Goal: Task Accomplishment & Management: Manage account settings

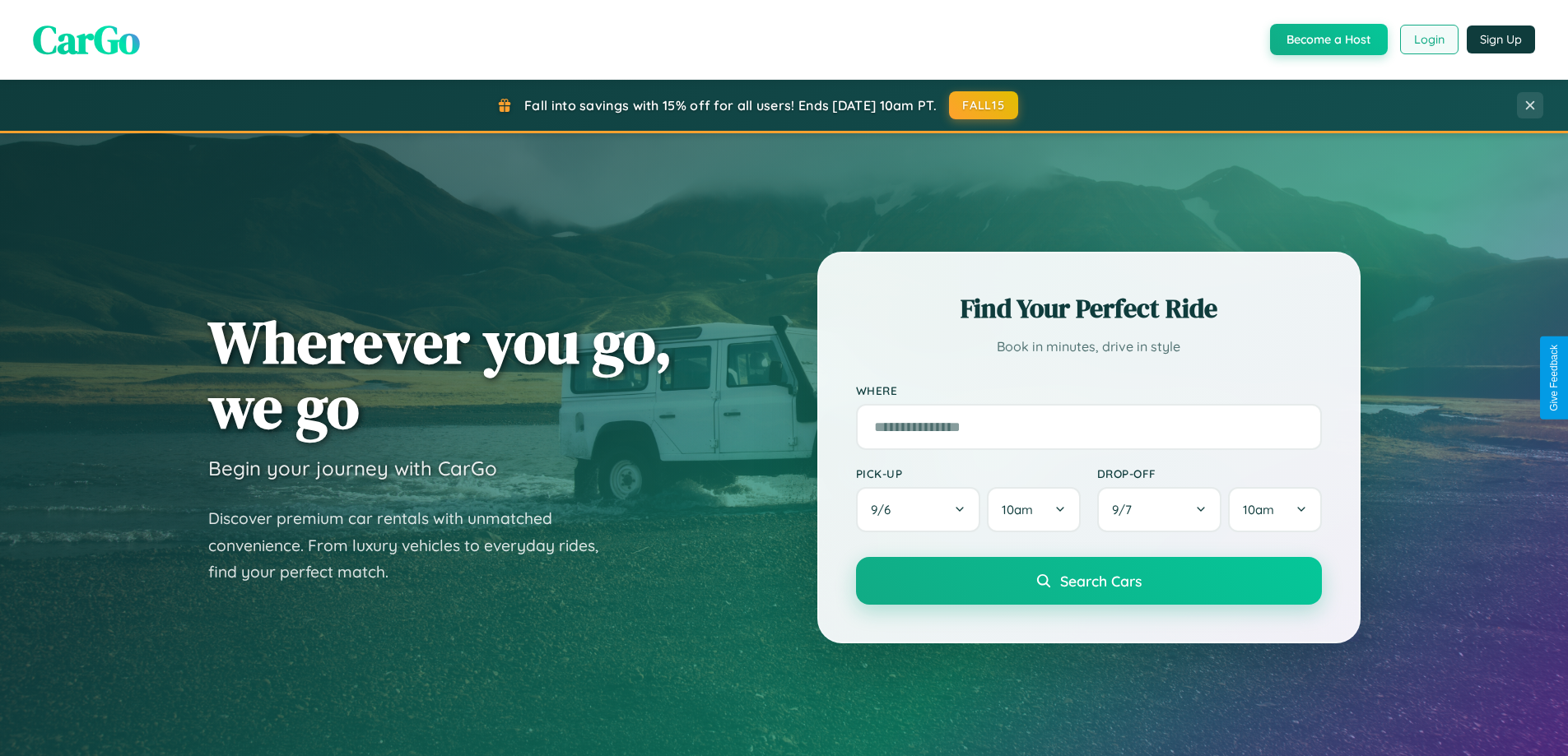
click at [1428, 39] on button "Login" at bounding box center [1429, 39] width 59 height 30
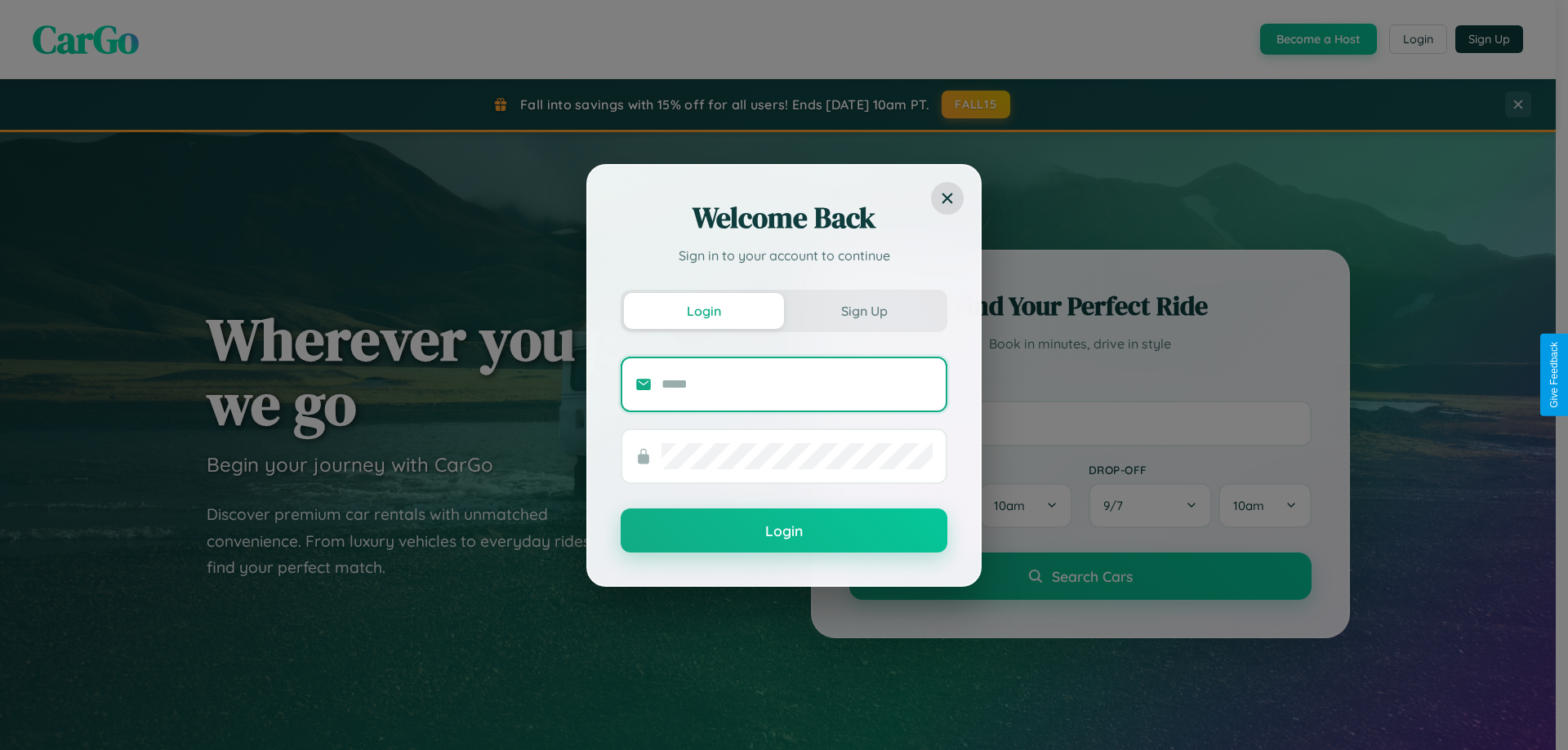
click at [797, 384] on input "text" at bounding box center [797, 384] width 271 height 26
type input "**********"
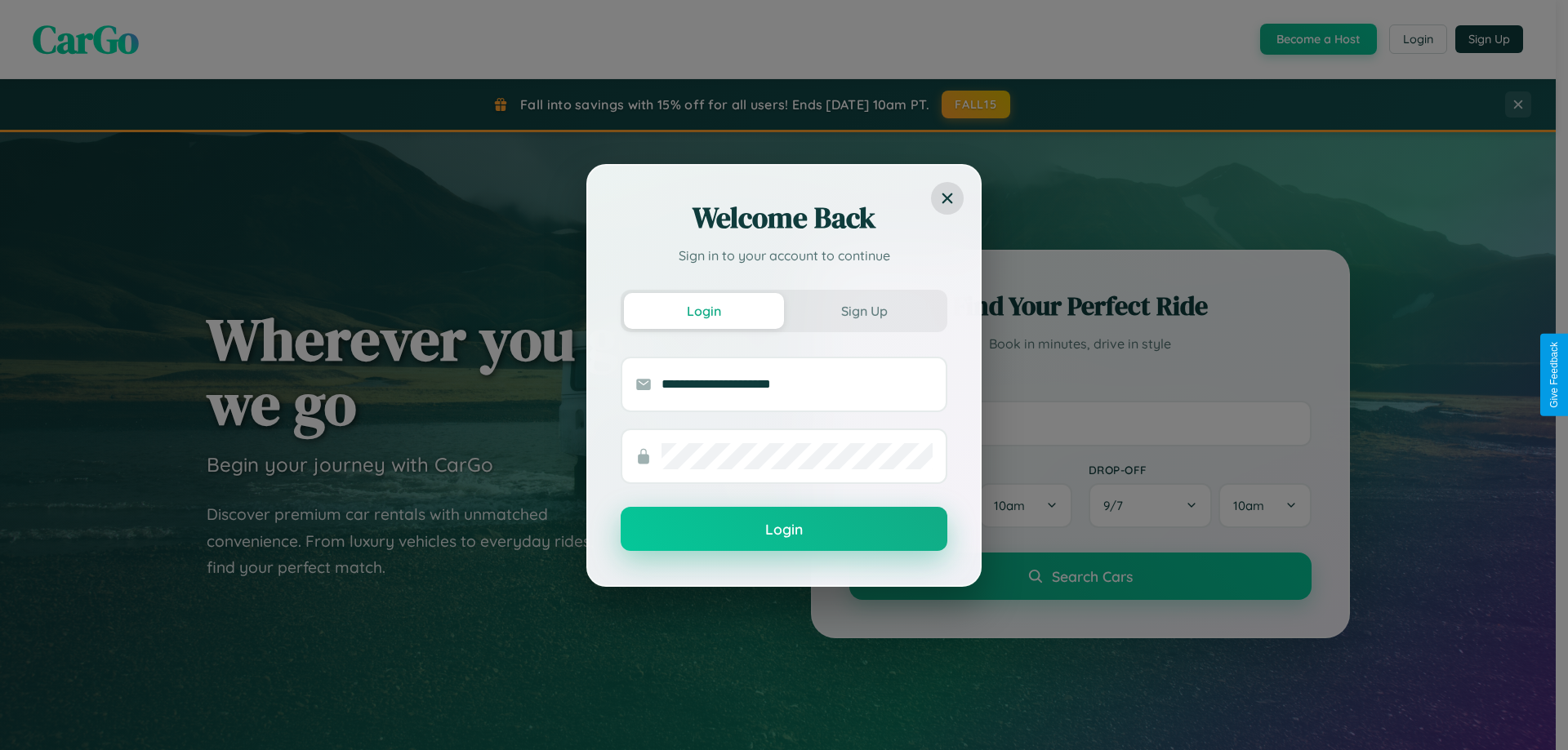
click at [784, 530] on button "Login" at bounding box center [784, 529] width 327 height 44
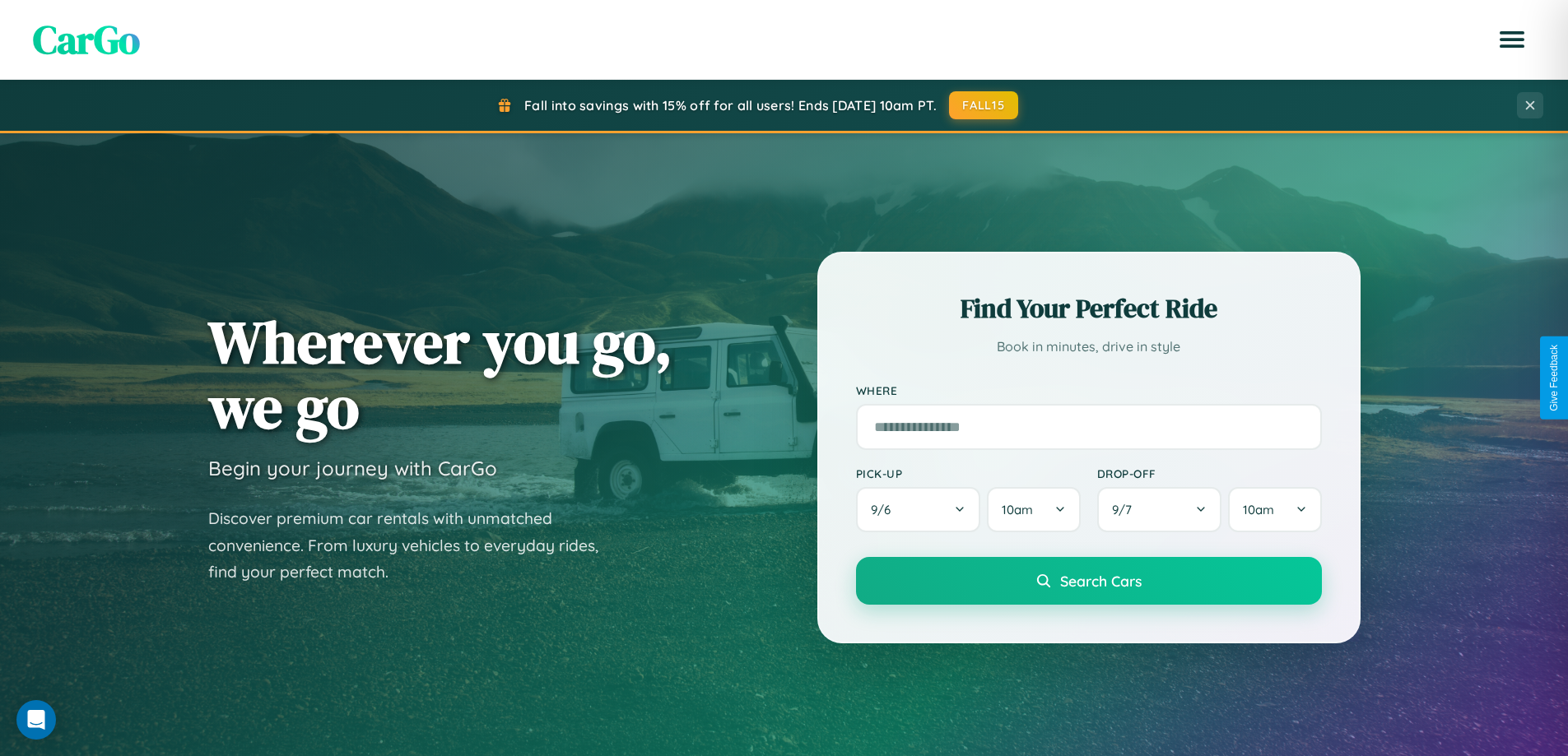
scroll to position [1133, 0]
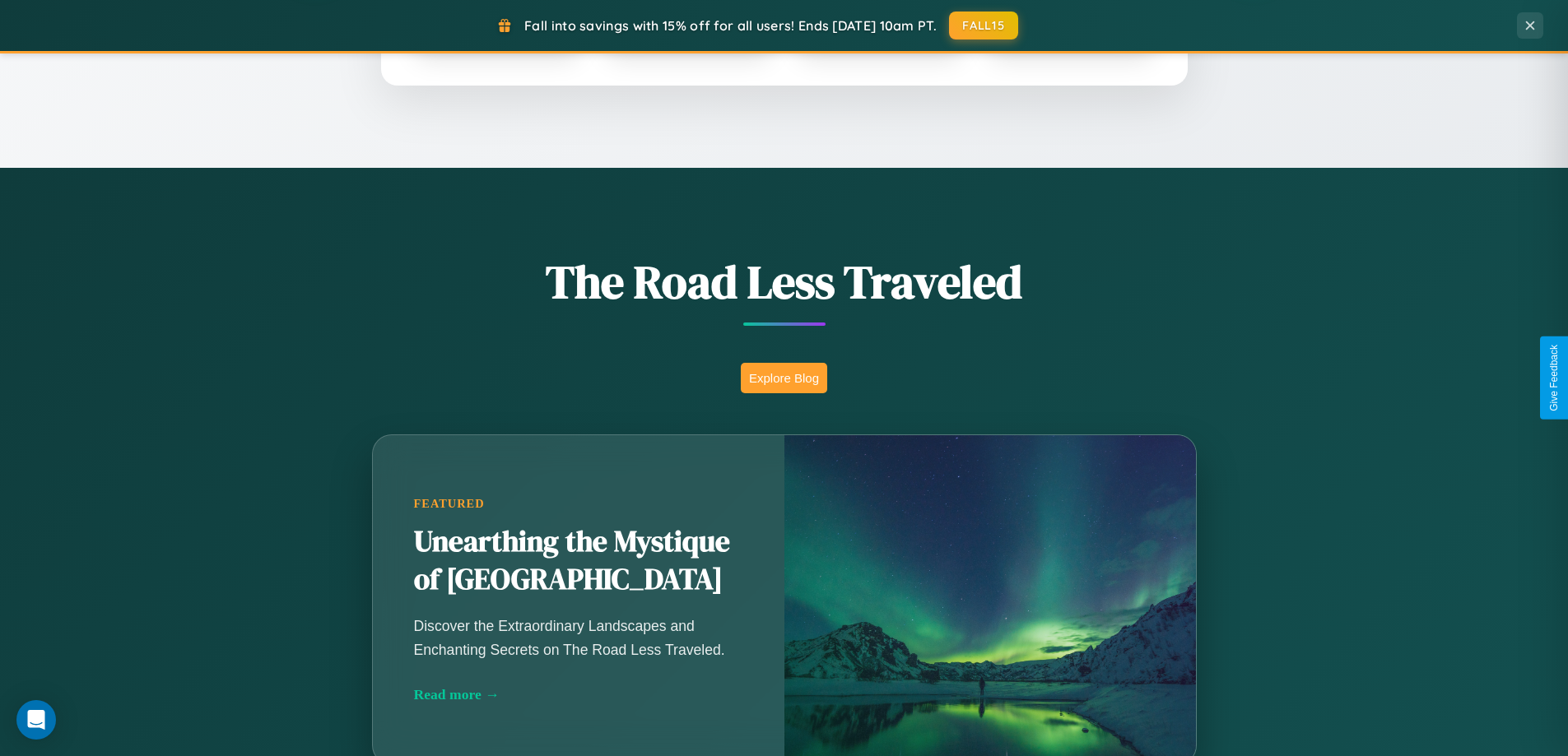
click at [784, 378] on button "Explore Blog" at bounding box center [784, 378] width 86 height 31
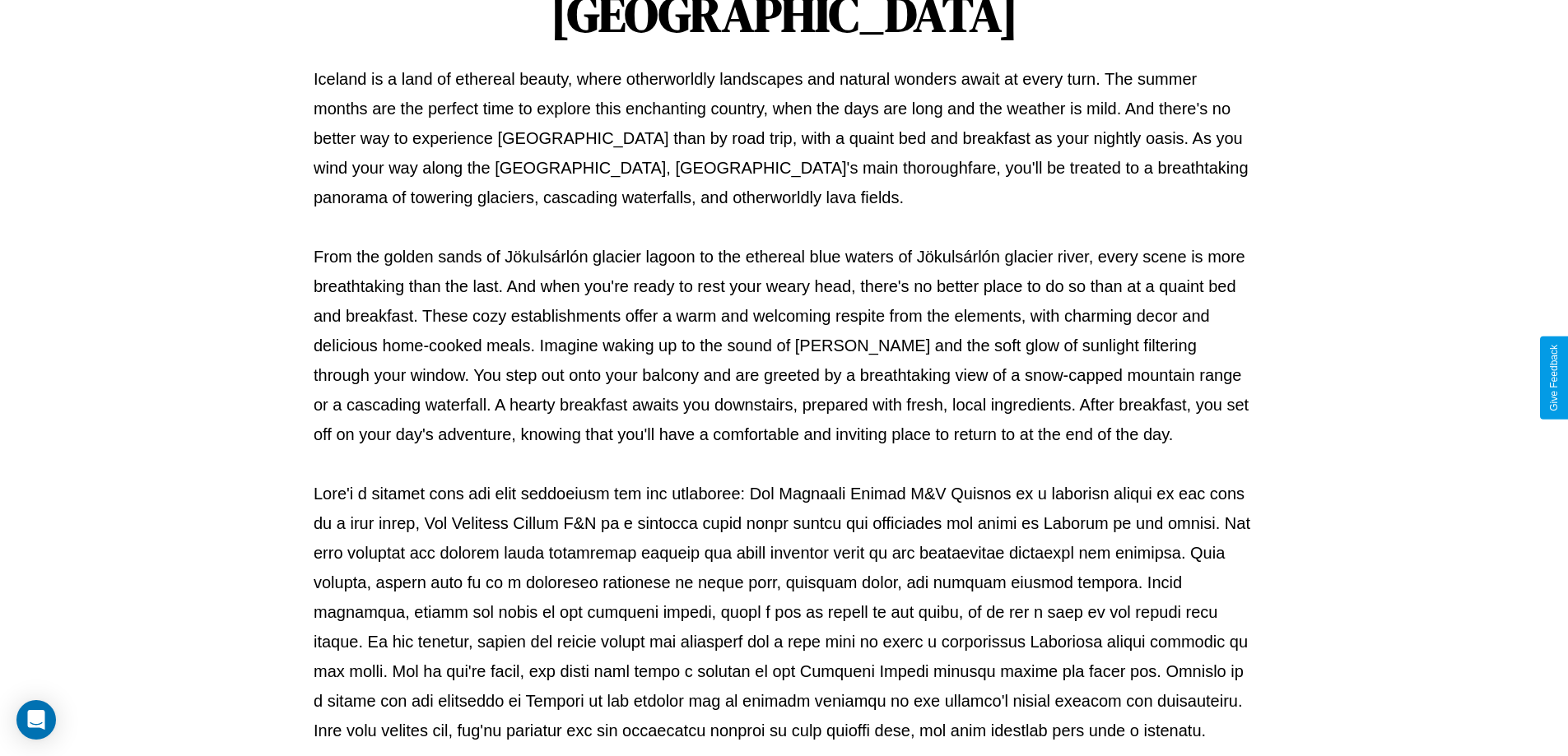
scroll to position [532, 0]
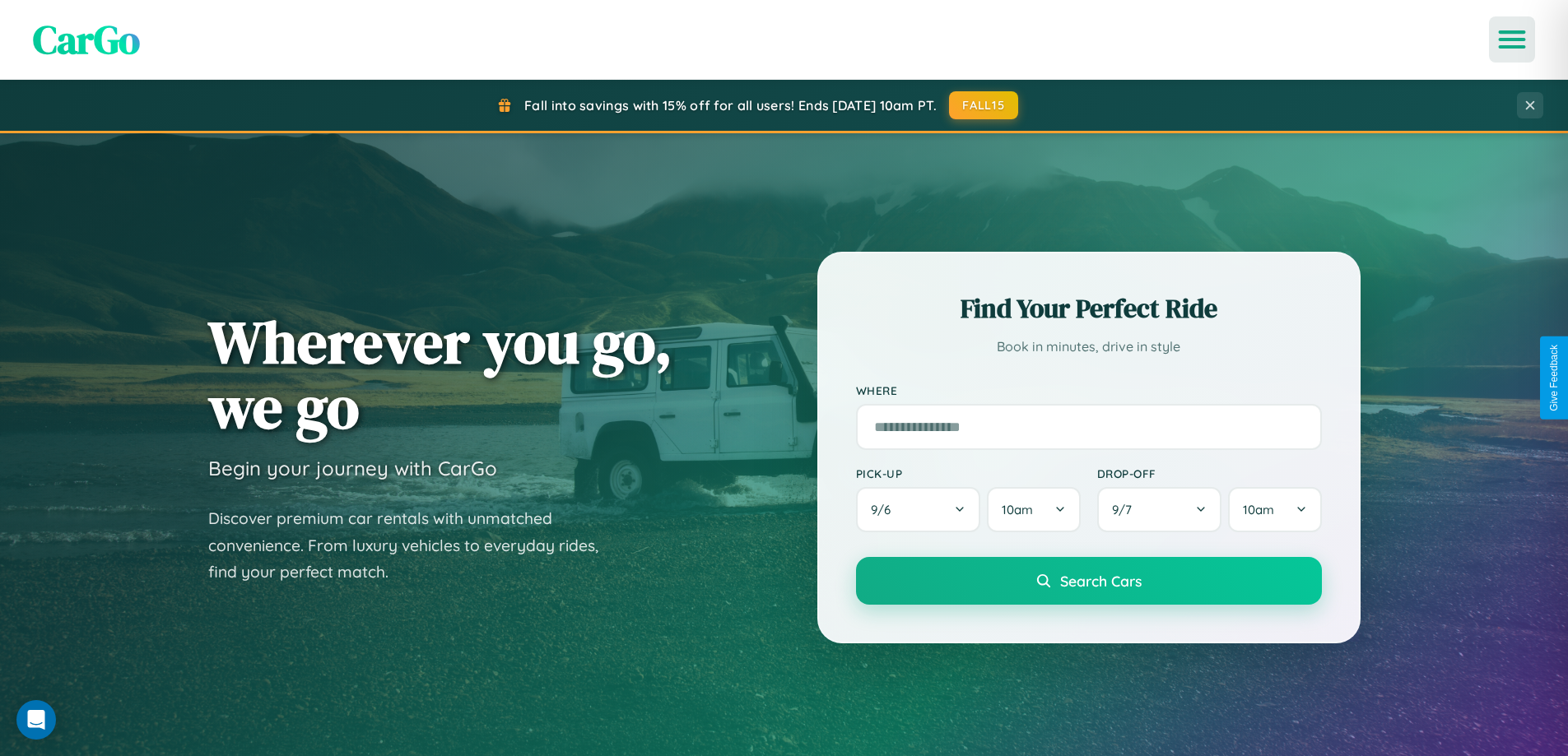
click at [1512, 39] on icon "Open menu" at bounding box center [1512, 38] width 24 height 14
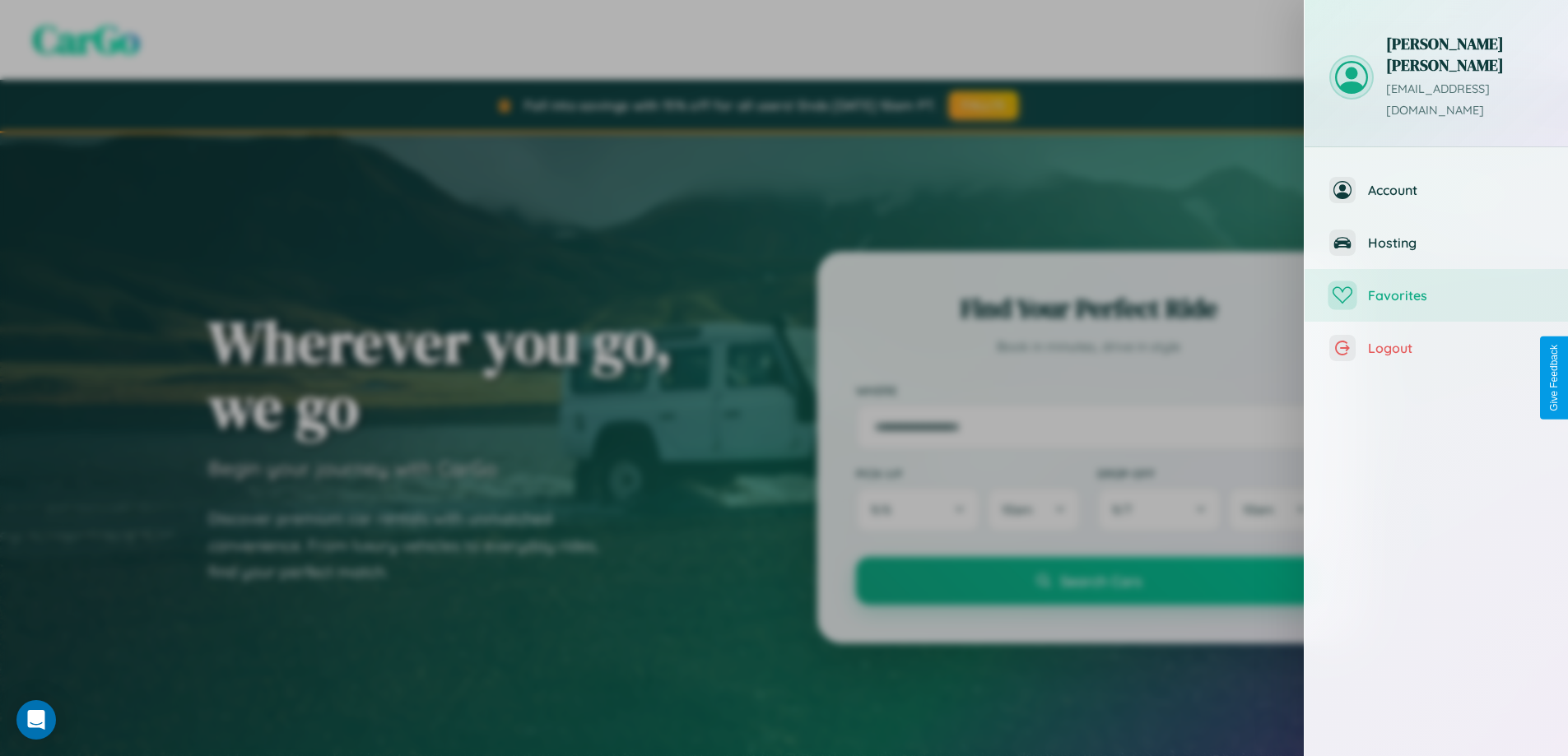
click at [1436, 287] on span "Favorites" at bounding box center [1456, 295] width 175 height 16
